Goal: Task Accomplishment & Management: Use online tool/utility

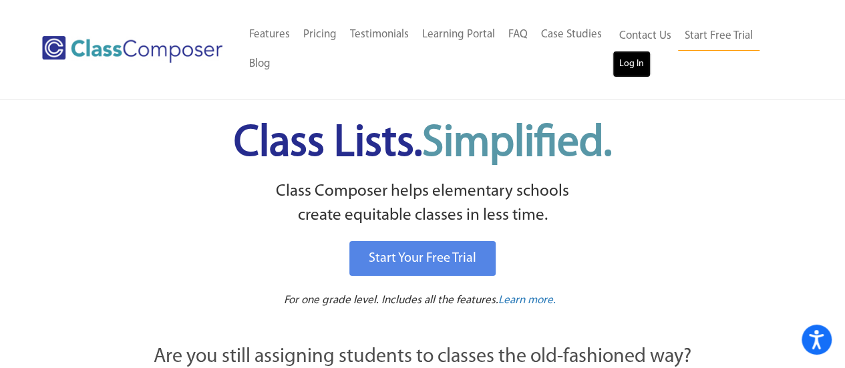
click at [636, 63] on link "Log In" at bounding box center [631, 64] width 38 height 27
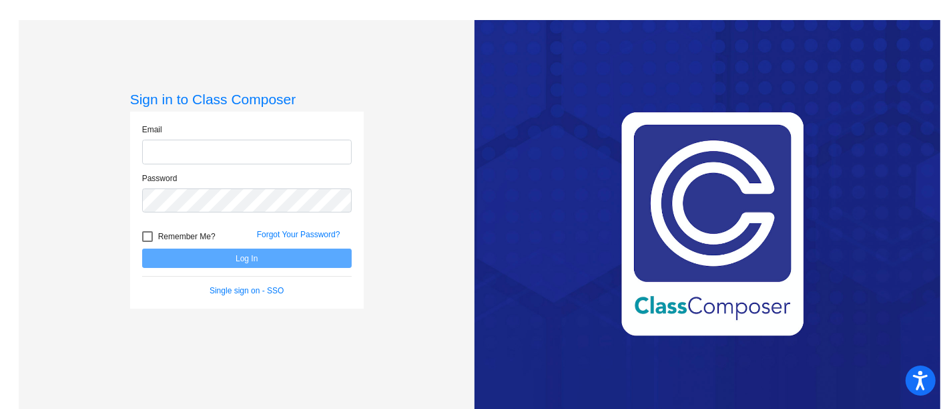
type input "[EMAIL_ADDRESS][DOMAIN_NAME]"
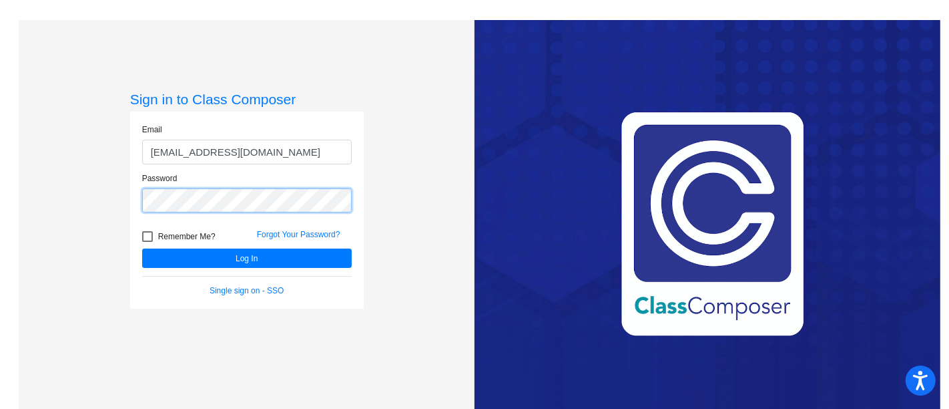
click at [96, 184] on div "Sign in to Class Composer Email [EMAIL_ADDRESS][DOMAIN_NAME] Password Remember …" at bounding box center [247, 224] width 456 height 409
click at [142, 248] on button "Log In" at bounding box center [247, 257] width 210 height 19
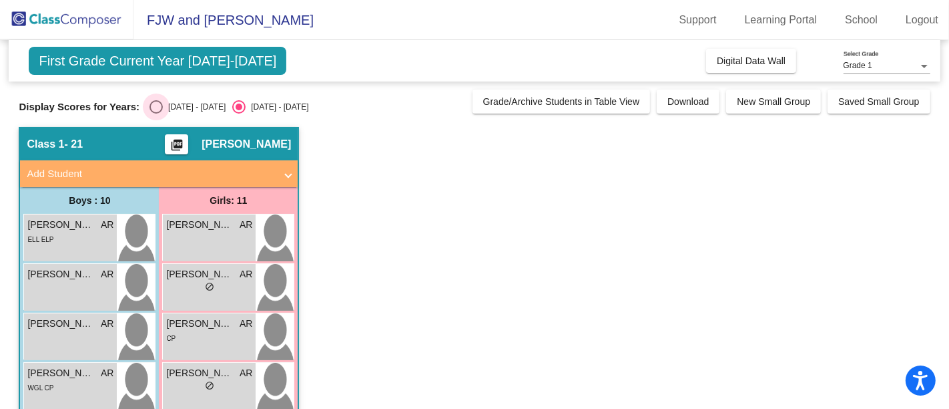
click at [156, 107] on div "Select an option" at bounding box center [156, 106] width 13 height 13
click at [156, 114] on input "[DATE] - [DATE]" at bounding box center [156, 114] width 1 height 1
radio input "true"
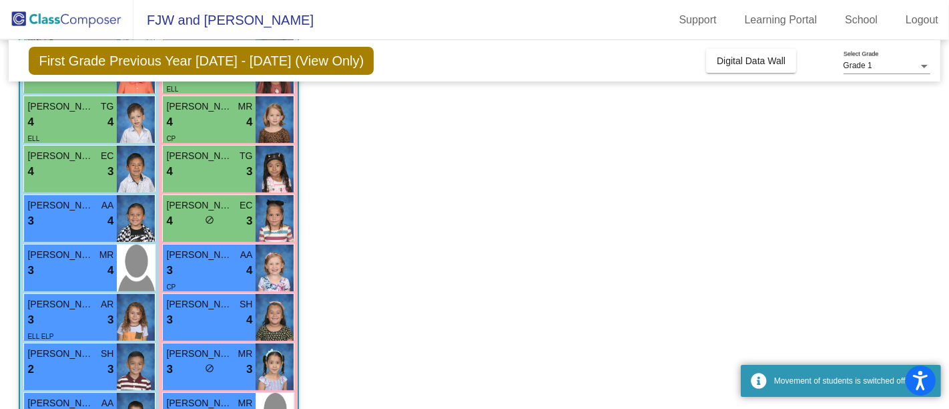
scroll to position [242, 0]
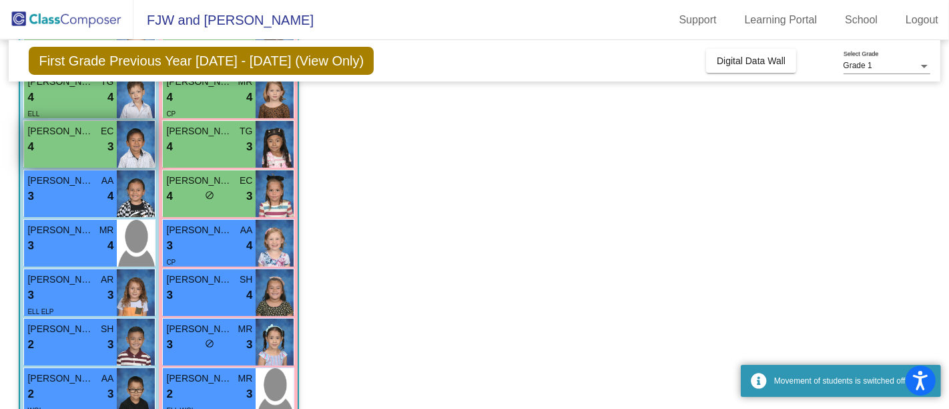
click at [67, 138] on div "4 lock do_not_disturb_alt 3" at bounding box center [70, 146] width 86 height 17
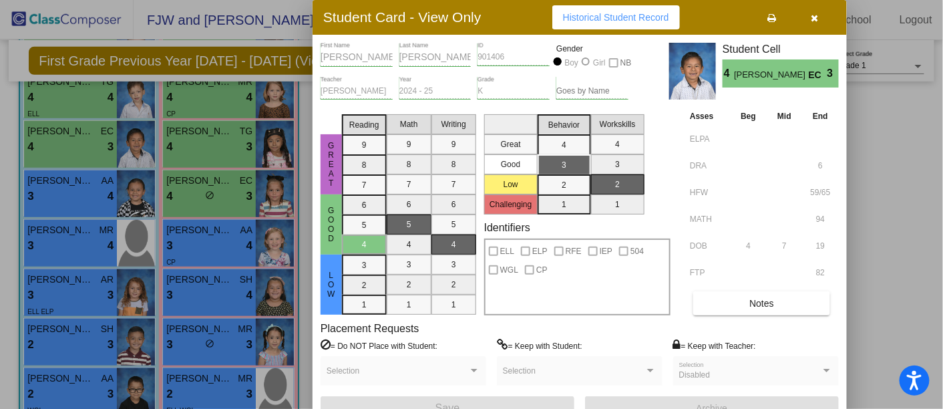
click at [813, 16] on icon "button" at bounding box center [814, 17] width 7 height 9
